Goal: Navigation & Orientation: Find specific page/section

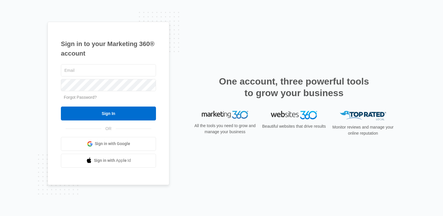
click at [114, 147] on span "Sign in with Google" at bounding box center [112, 144] width 35 height 6
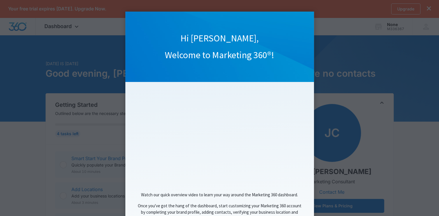
scroll to position [46, 0]
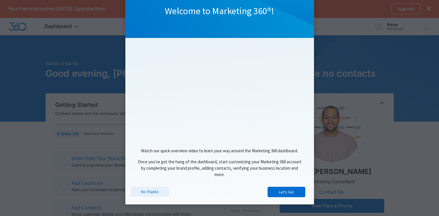
click at [154, 193] on link "No Thanks" at bounding box center [150, 192] width 38 height 10
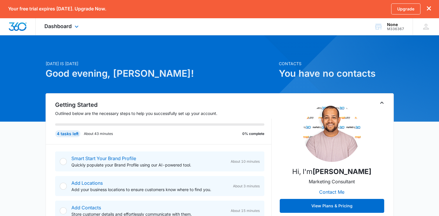
click at [26, 28] on img "Dashboard" at bounding box center [17, 26] width 19 height 9
click at [57, 27] on span "Dashboard" at bounding box center [57, 26] width 27 height 6
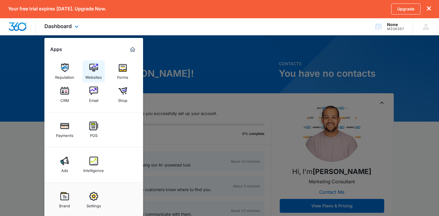
click at [99, 68] on link "Websites" at bounding box center [94, 72] width 22 height 22
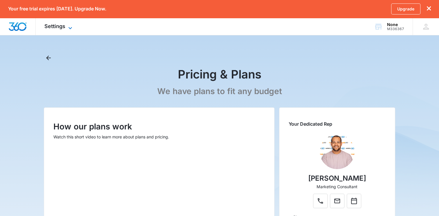
click at [45, 25] on span "Settings" at bounding box center [54, 26] width 21 height 6
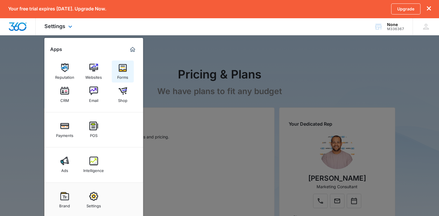
click at [122, 74] on div "Forms" at bounding box center [122, 76] width 11 height 8
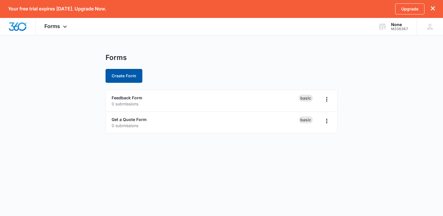
click at [138, 77] on button "Create Form" at bounding box center [124, 76] width 37 height 14
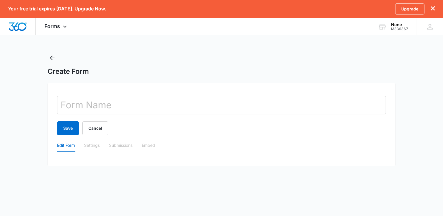
click at [234, 73] on div "Create Form" at bounding box center [222, 71] width 348 height 9
click at [59, 28] on span "Forms" at bounding box center [52, 26] width 16 height 6
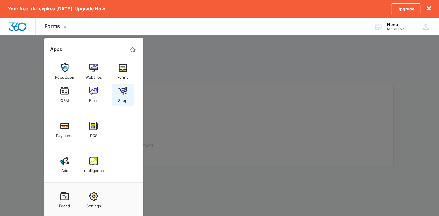
click at [121, 91] on img at bounding box center [122, 91] width 9 height 9
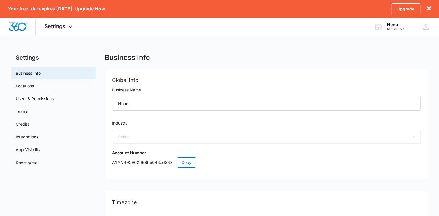
select select "3"
select select "US"
select select "America/Chicago"
click at [19, 25] on img "Dashboard" at bounding box center [17, 26] width 19 height 9
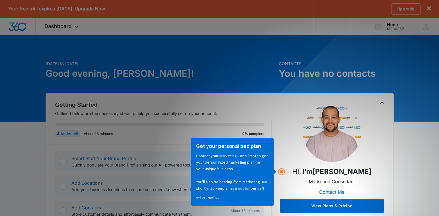
click at [219, 196] on link "⊘ Hide these tips" at bounding box center [207, 197] width 23 height 4
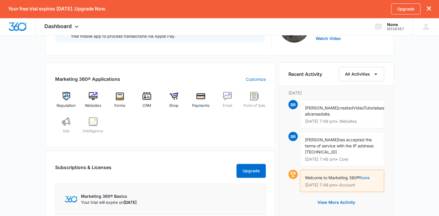
scroll to position [203, 0]
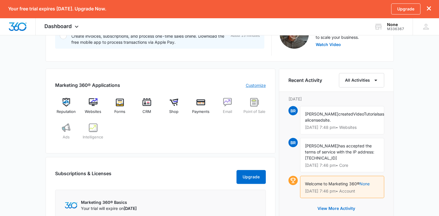
click at [250, 86] on link "Customize" at bounding box center [256, 85] width 20 height 6
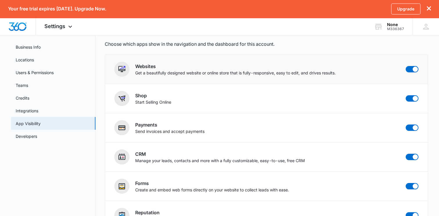
scroll to position [47, 0]
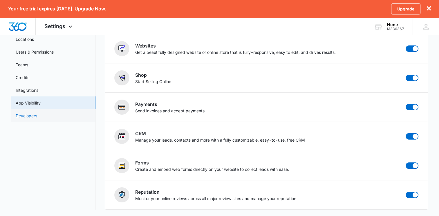
click at [37, 113] on link "Developers" at bounding box center [26, 116] width 21 height 6
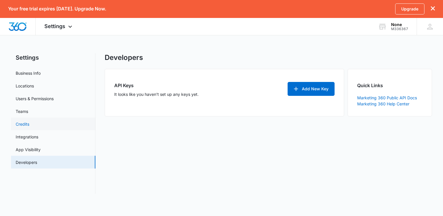
click at [20, 126] on link "Credits" at bounding box center [23, 124] width 14 height 6
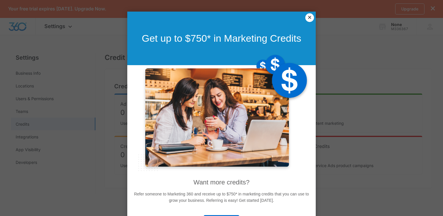
click at [305, 18] on link "×" at bounding box center [309, 17] width 9 height 9
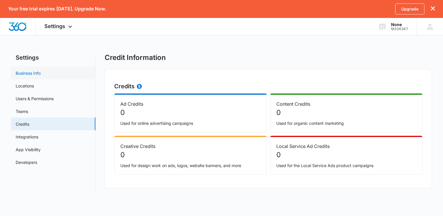
click at [36, 73] on link "Business Info" at bounding box center [28, 73] width 25 height 6
select select "3"
select select "US"
select select "America/Chicago"
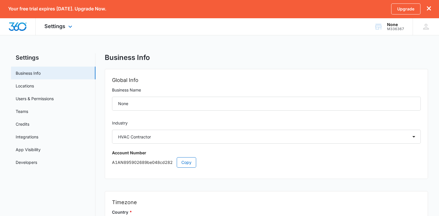
click at [18, 21] on div at bounding box center [18, 26] width 36 height 17
click at [25, 26] on img "Dashboard" at bounding box center [17, 26] width 19 height 9
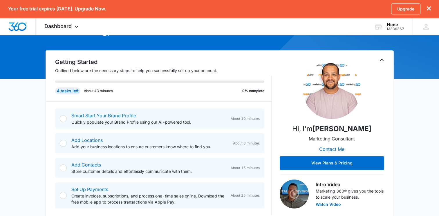
scroll to position [29, 0]
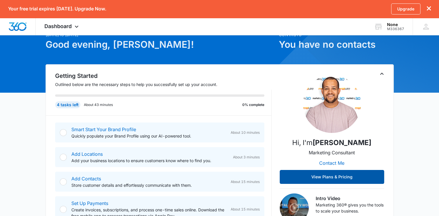
click at [338, 174] on button "View Plans & Pricing" at bounding box center [332, 177] width 104 height 14
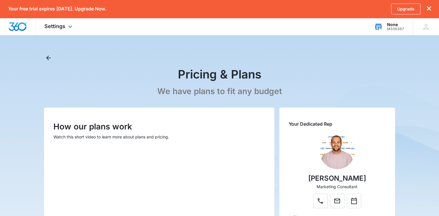
click at [396, 29] on div "M336367" at bounding box center [395, 29] width 17 height 4
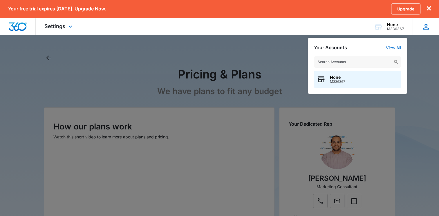
click at [425, 28] on icon at bounding box center [426, 27] width 6 height 6
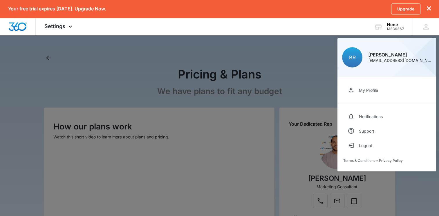
click at [311, 53] on div at bounding box center [219, 108] width 439 height 216
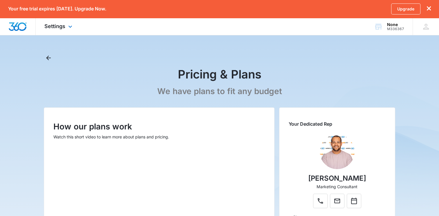
click at [19, 27] on img "Dashboard" at bounding box center [17, 26] width 19 height 9
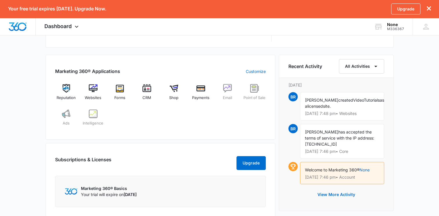
scroll to position [188, 0]
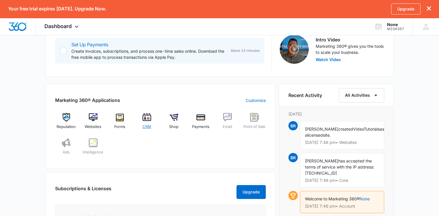
click at [147, 117] on img at bounding box center [146, 117] width 9 height 9
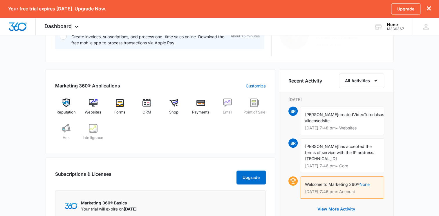
scroll to position [203, 0]
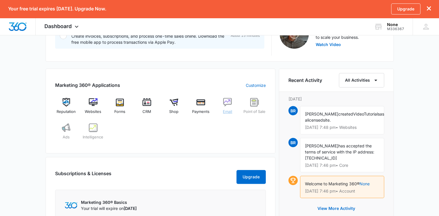
click at [225, 106] on img at bounding box center [227, 102] width 9 height 9
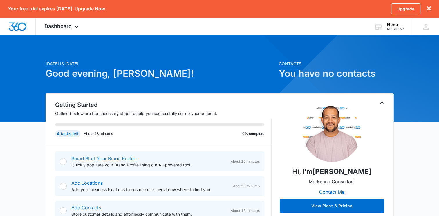
scroll to position [58, 0]
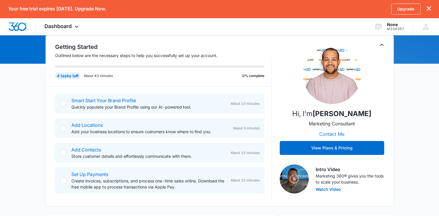
click at [341, 134] on button "Contact Me" at bounding box center [331, 134] width 37 height 14
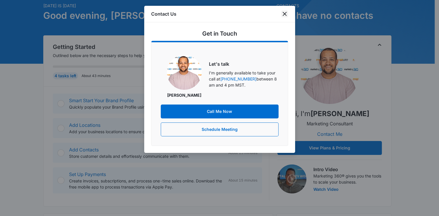
click at [285, 15] on icon "close" at bounding box center [284, 13] width 7 height 7
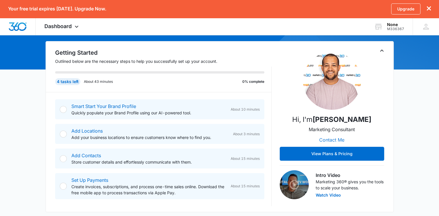
scroll to position [0, 0]
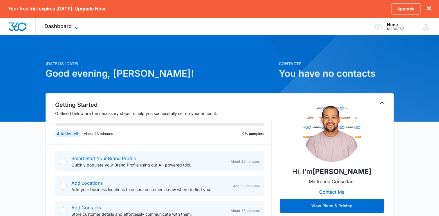
click at [60, 25] on span "Dashboard" at bounding box center [57, 26] width 27 height 6
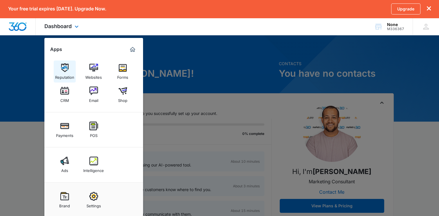
click at [70, 72] on div "Reputation" at bounding box center [64, 76] width 19 height 8
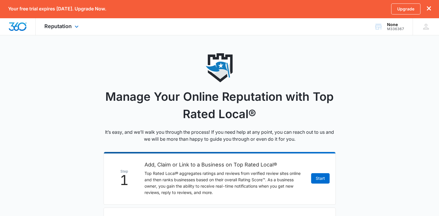
click at [14, 27] on img "Dashboard" at bounding box center [17, 26] width 19 height 9
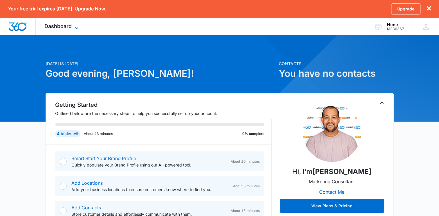
click at [66, 27] on span "Dashboard" at bounding box center [57, 26] width 27 height 6
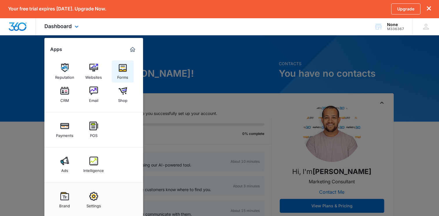
click at [125, 70] on img at bounding box center [122, 68] width 9 height 9
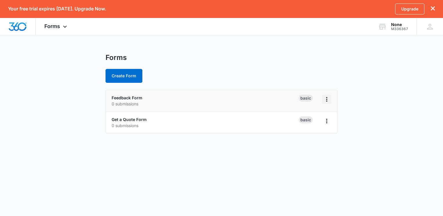
click at [327, 99] on icon "Overflow Menu" at bounding box center [326, 99] width 1 height 5
click at [369, 102] on main "Forms Create Form Feedback Form 0 submissions Basic Get a Quote Form 0 submissi…" at bounding box center [221, 96] width 443 height 87
click at [64, 27] on icon at bounding box center [64, 28] width 7 height 7
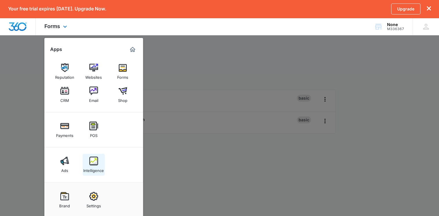
click at [95, 168] on div "Intelligence" at bounding box center [93, 170] width 21 height 8
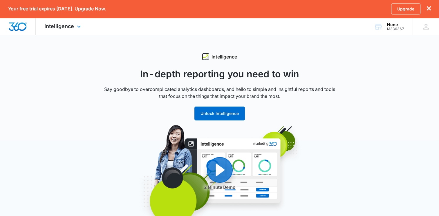
click at [21, 29] on img "Dashboard" at bounding box center [17, 26] width 19 height 9
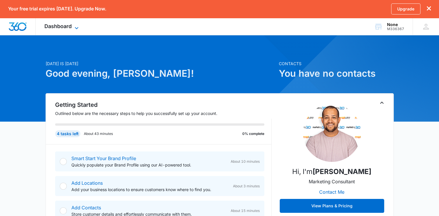
click at [63, 27] on span "Dashboard" at bounding box center [57, 26] width 27 height 6
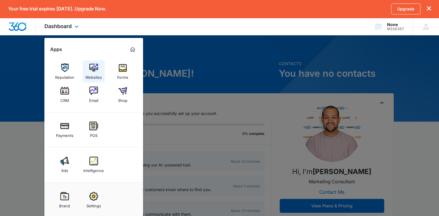
click at [91, 66] on img at bounding box center [93, 68] width 9 height 9
